Goal: Task Accomplishment & Management: Manage account settings

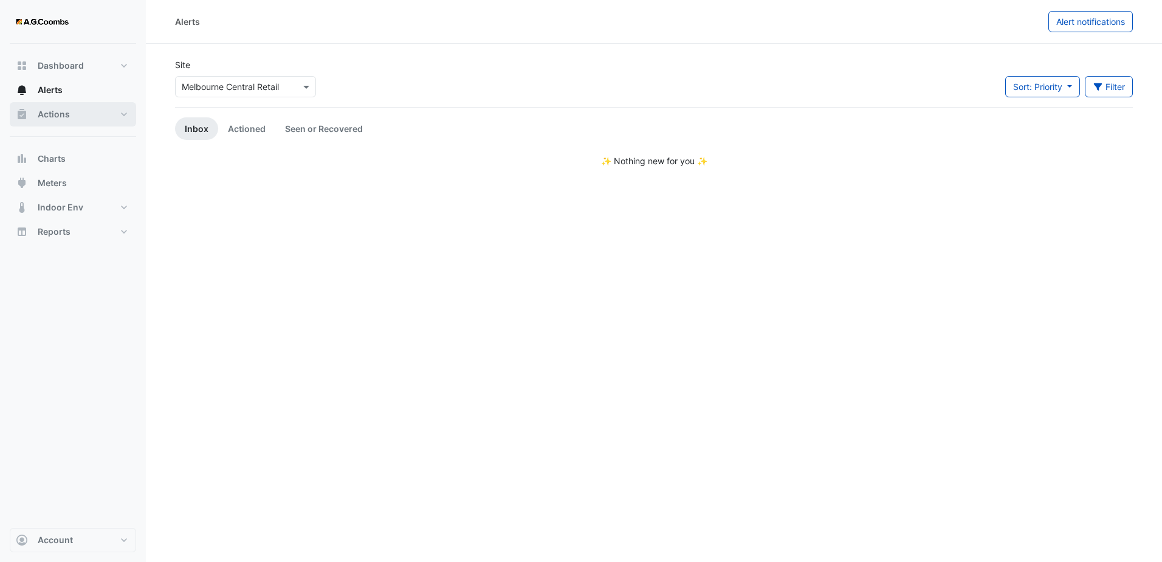
click at [51, 117] on span "Actions" at bounding box center [54, 114] width 32 height 12
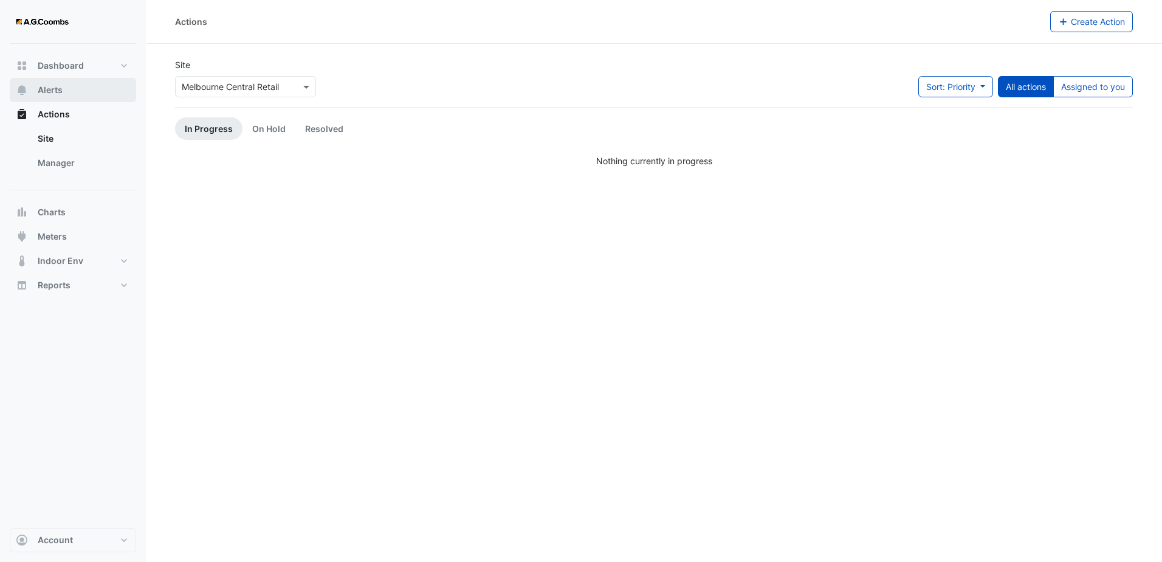
click at [50, 87] on span "Alerts" at bounding box center [50, 90] width 25 height 12
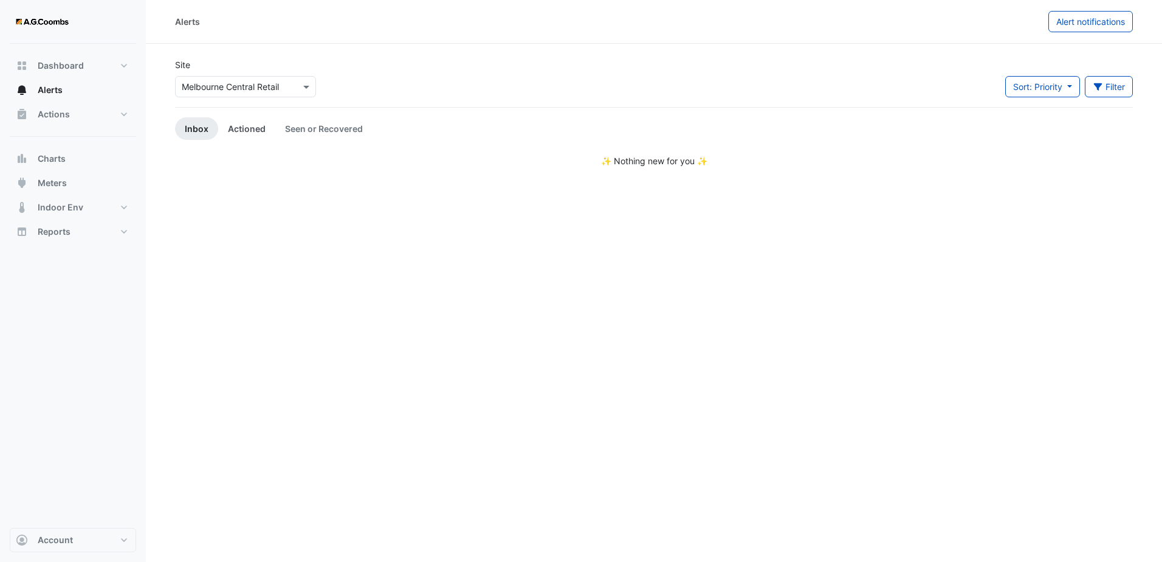
click at [244, 126] on link "Actioned" at bounding box center [246, 128] width 57 height 22
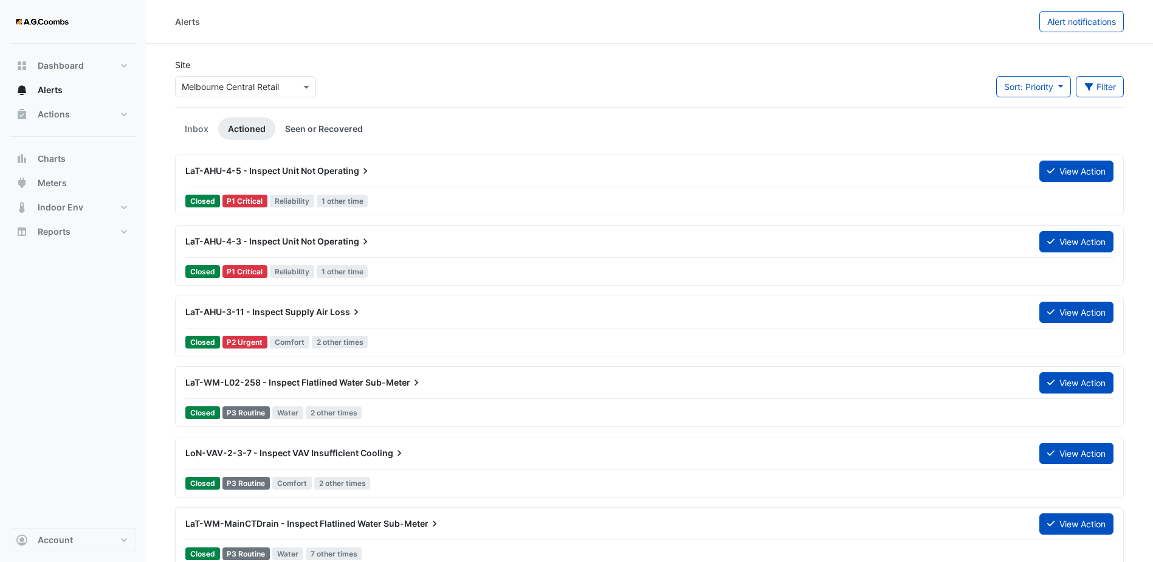
click at [300, 129] on link "Seen or Recovered" at bounding box center [323, 128] width 97 height 22
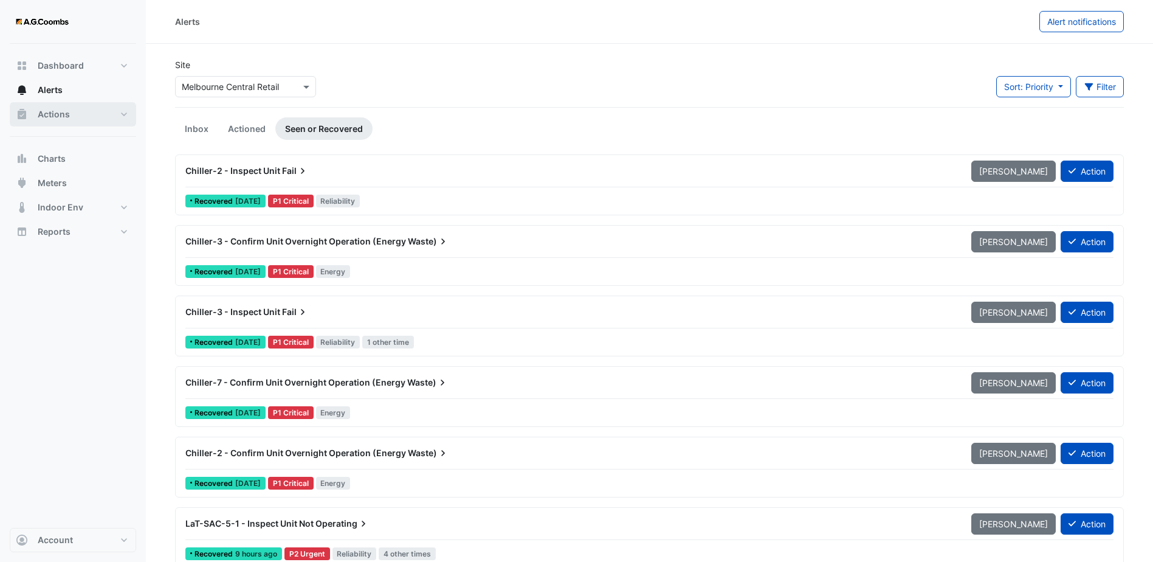
click at [77, 112] on button "Actions" at bounding box center [73, 114] width 126 height 24
